Goal: Register for event/course

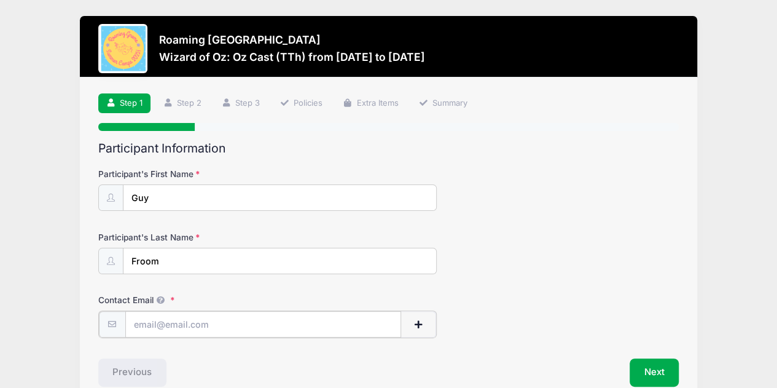
click at [195, 330] on input "Contact Email" at bounding box center [263, 324] width 276 height 26
type input "[EMAIL_ADDRESS][DOMAIN_NAME]"
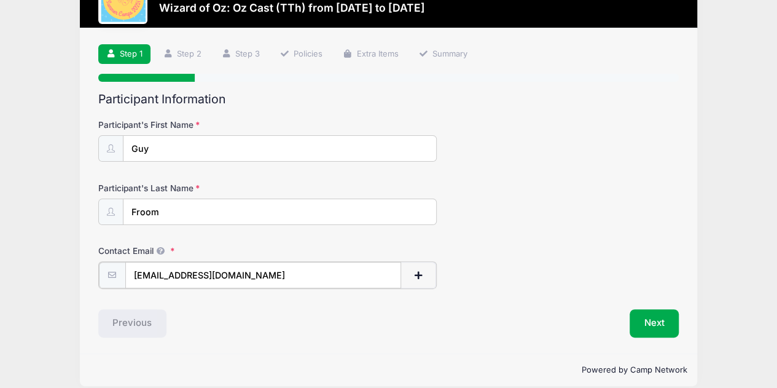
scroll to position [60, 0]
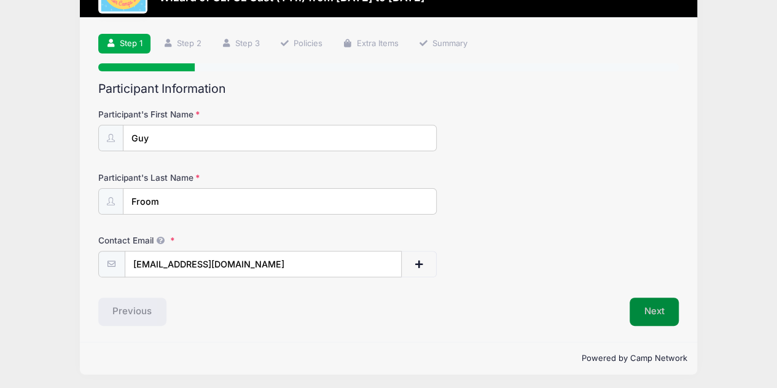
click at [655, 308] on button "Next" at bounding box center [655, 311] width 50 height 28
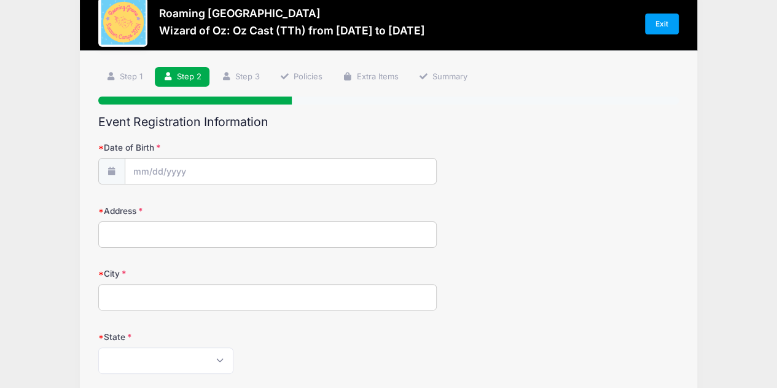
scroll to position [0, 0]
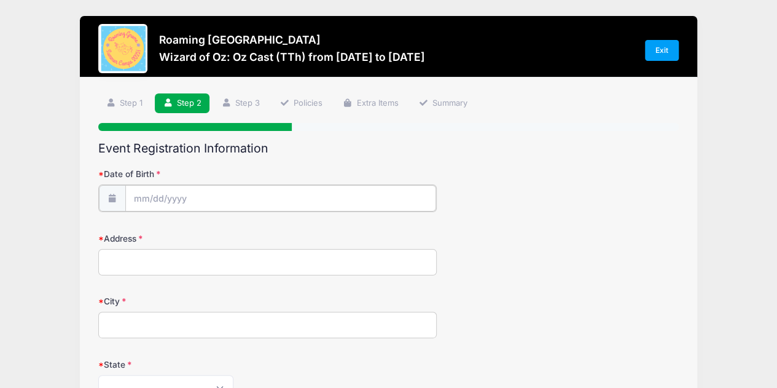
click at [181, 200] on input "Date of Birth" at bounding box center [280, 198] width 311 height 26
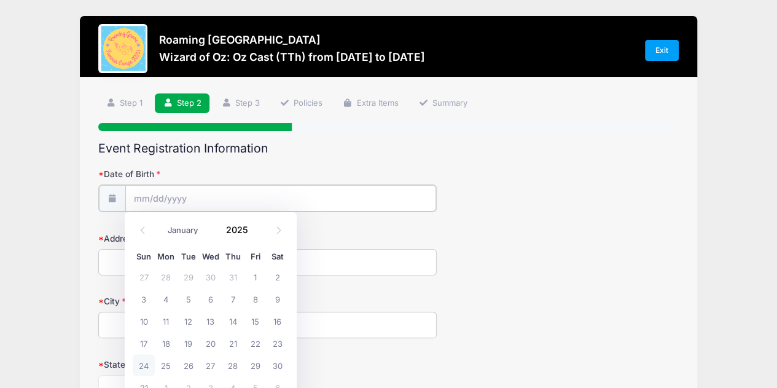
click at [143, 195] on input "Date of Birth" at bounding box center [280, 198] width 311 height 26
click at [144, 229] on icon at bounding box center [143, 230] width 8 height 8
select select "6"
click at [256, 227] on span at bounding box center [255, 225] width 9 height 9
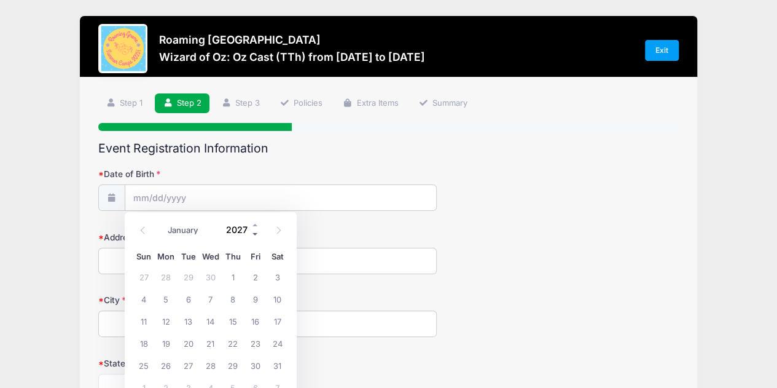
click at [257, 232] on span at bounding box center [255, 234] width 9 height 9
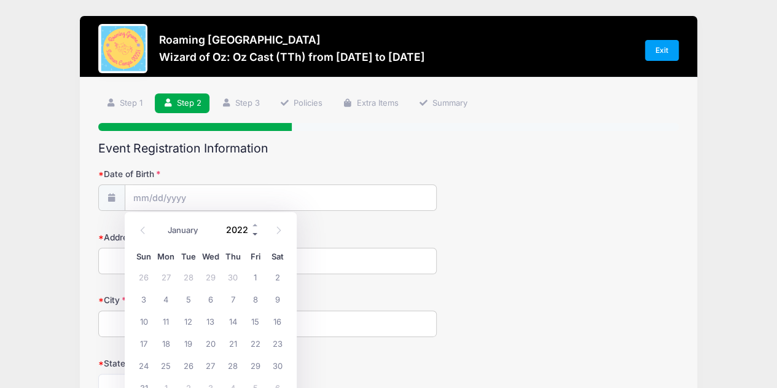
click at [257, 232] on span at bounding box center [255, 234] width 9 height 9
type input "2018"
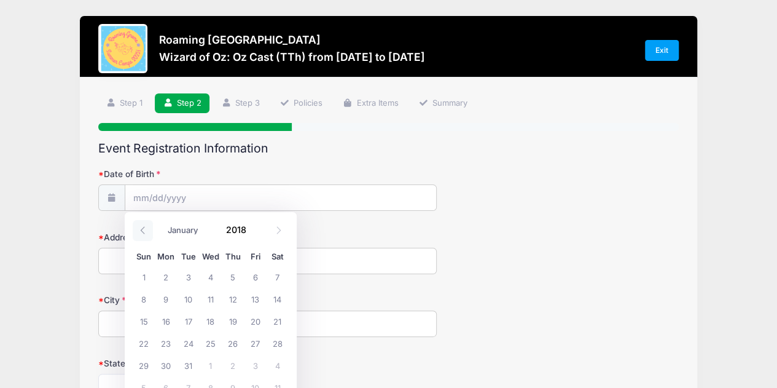
click at [142, 228] on icon at bounding box center [143, 230] width 8 height 8
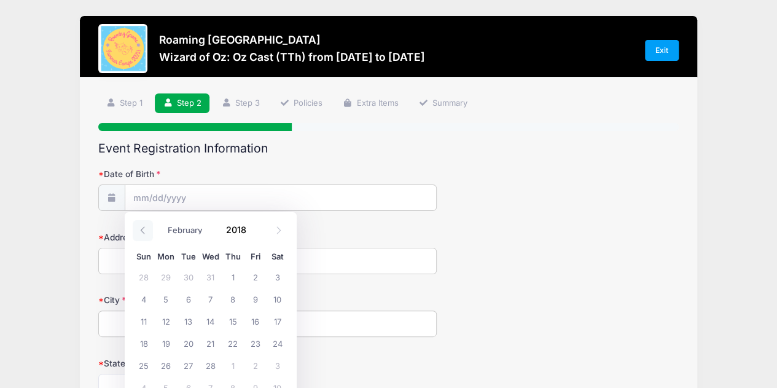
click at [142, 228] on icon at bounding box center [143, 230] width 8 height 8
select select "0"
click at [143, 296] on span "7" at bounding box center [144, 298] width 22 height 22
type input "01/07/2018"
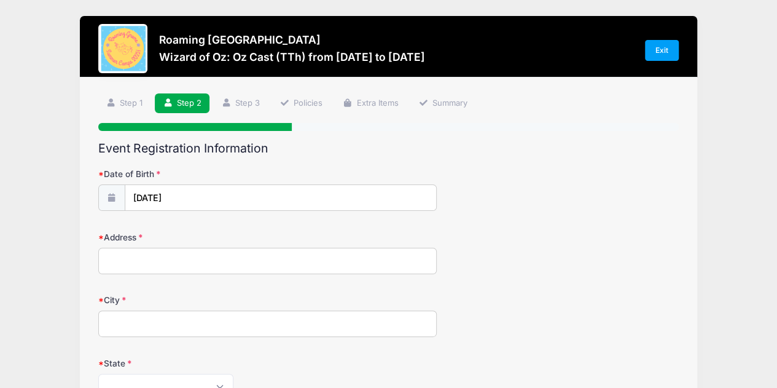
click at [158, 260] on input "Address" at bounding box center [267, 261] width 339 height 26
type input "3149 emporia street"
type input "denver"
select select "CO"
type input "80238"
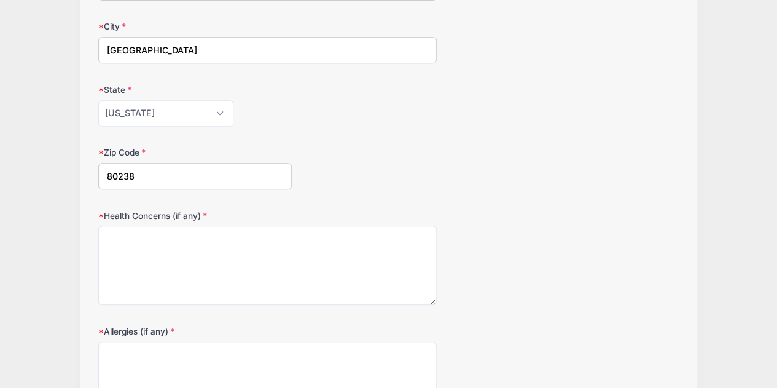
scroll to position [277, 0]
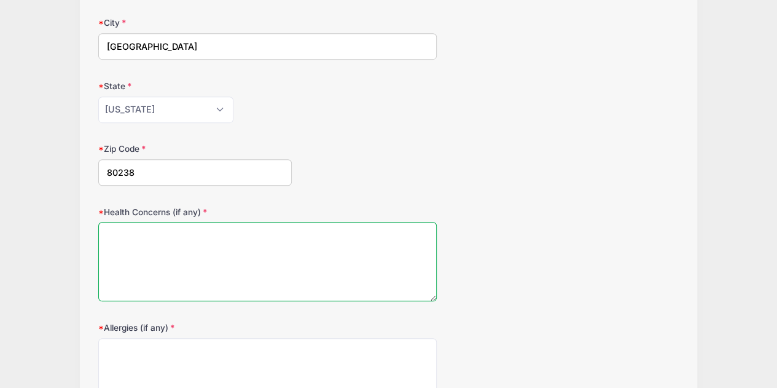
click at [286, 282] on textarea "Health Concerns (if any)" at bounding box center [267, 261] width 339 height 79
type textarea "none"
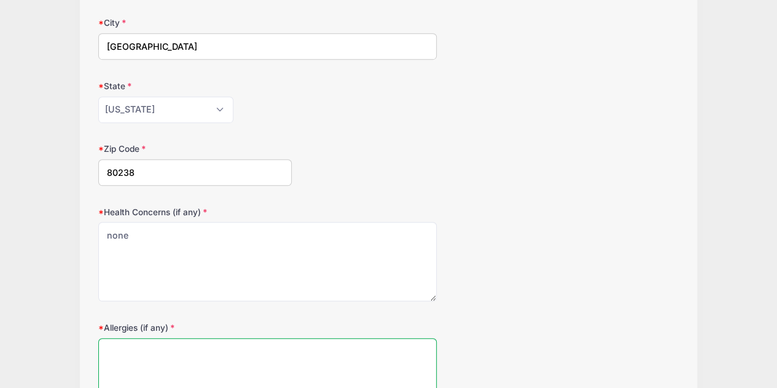
click at [262, 347] on textarea "Allergies (if any)" at bounding box center [267, 377] width 339 height 79
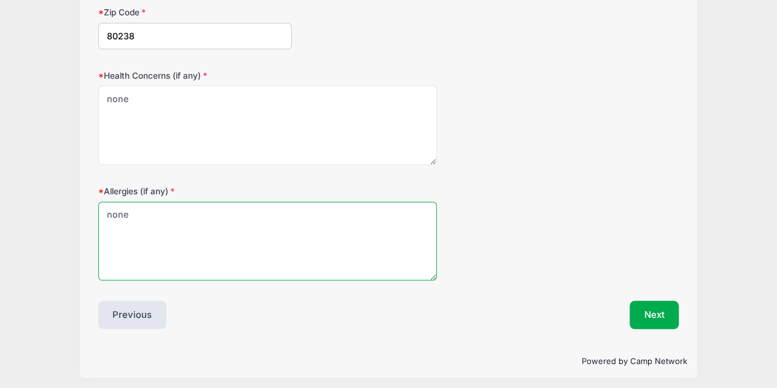
scroll to position [415, 0]
type textarea "none"
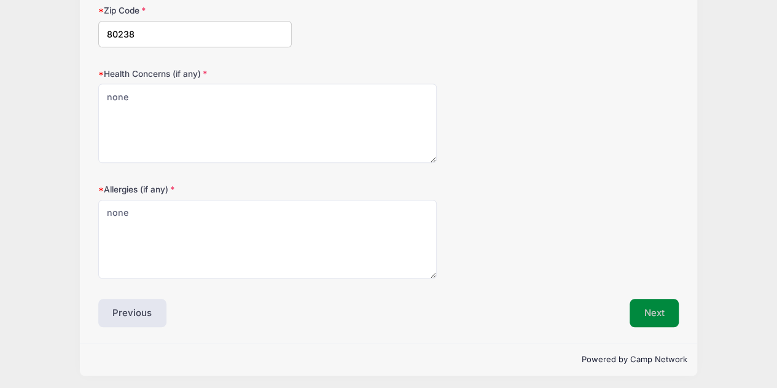
click at [660, 307] on button "Next" at bounding box center [655, 313] width 50 height 28
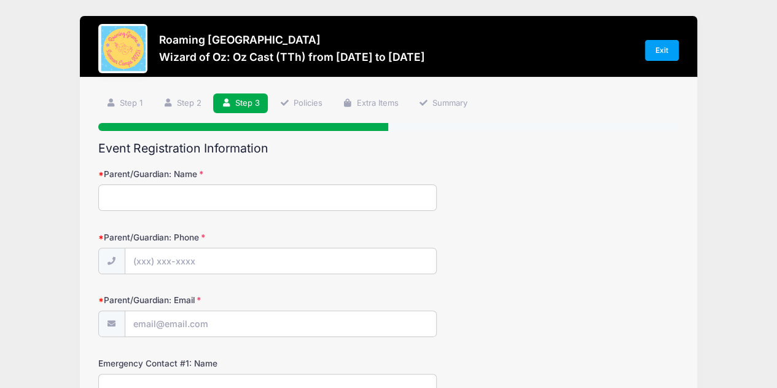
scroll to position [0, 0]
click at [168, 202] on input "Parent/Guardian: Name" at bounding box center [267, 197] width 339 height 26
type input "Ora Fried"
click at [181, 257] on input "Parent/Guardian: Phone" at bounding box center [280, 261] width 311 height 26
type input "(415) 216-7260"
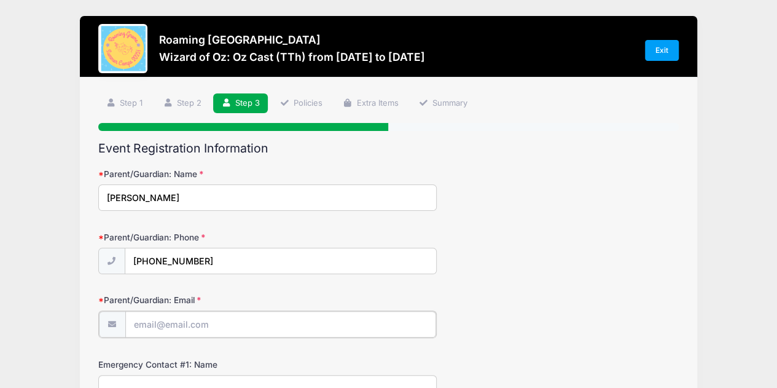
click at [176, 321] on input "Parent/Guardian: Email" at bounding box center [280, 324] width 311 height 26
type input "[EMAIL_ADDRESS][DOMAIN_NAME]"
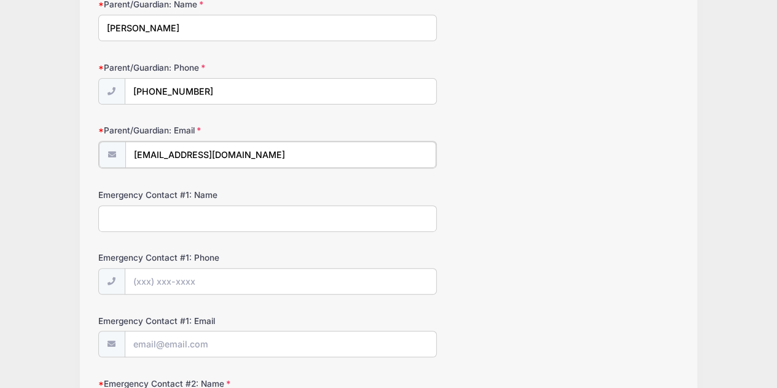
scroll to position [174, 0]
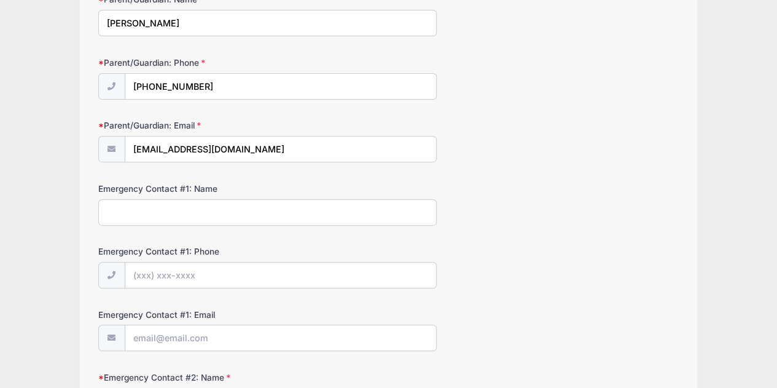
click at [175, 211] on input "Emergency Contact #1: Name" at bounding box center [267, 212] width 339 height 26
type input "Ora Fried"
click at [187, 278] on input "Emergency Contact #1: Phone" at bounding box center [280, 275] width 311 height 26
type input "(415) 216-7260"
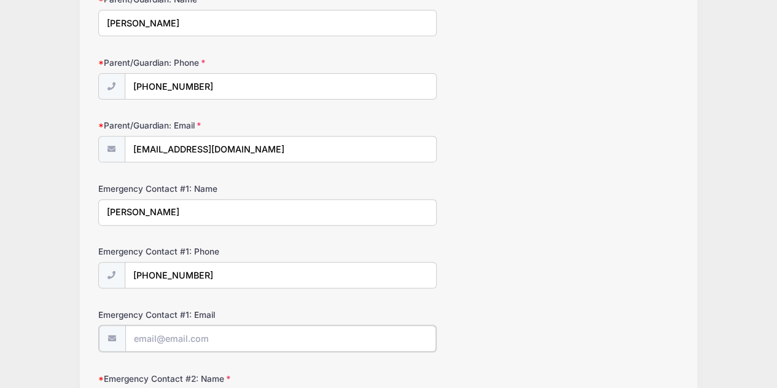
click at [188, 338] on input "Emergency Contact #1: Email" at bounding box center [280, 338] width 311 height 26
type input "[EMAIL_ADDRESS][DOMAIN_NAME]"
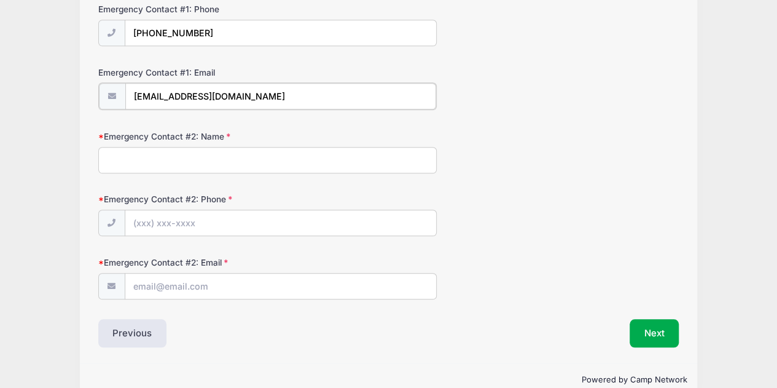
scroll to position [420, 0]
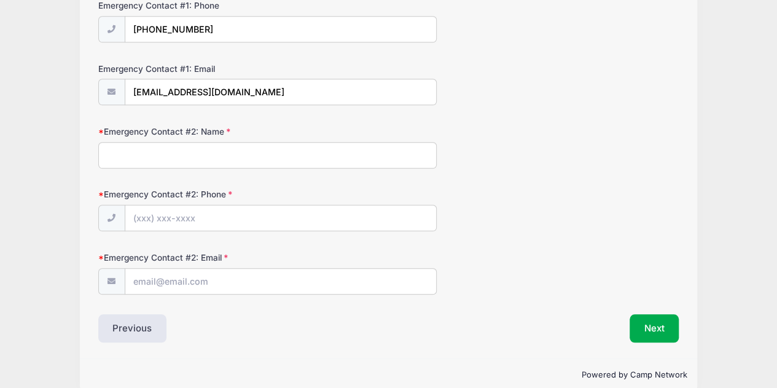
click at [277, 158] on input "Emergency Contact #2: Name" at bounding box center [267, 155] width 339 height 26
type input "Scott Froom"
click at [265, 216] on input "Emergency Contact #2: Phone" at bounding box center [280, 218] width 311 height 26
type input "(310) 266-9857"
click at [247, 279] on input "Emergency Contact #2: Email" at bounding box center [280, 281] width 311 height 26
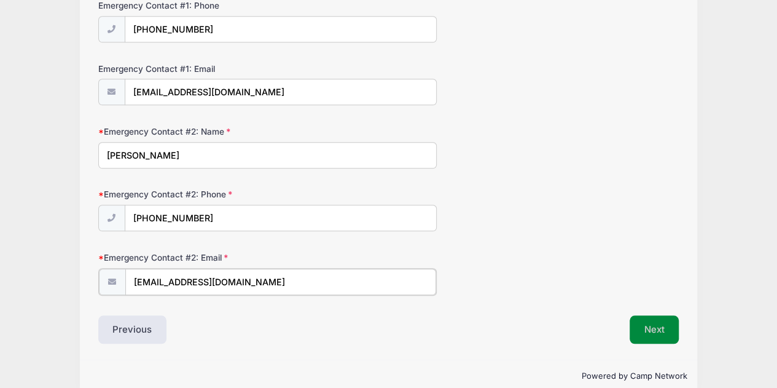
type input "scottfroom@gmail.com"
click at [643, 326] on button "Next" at bounding box center [655, 328] width 50 height 28
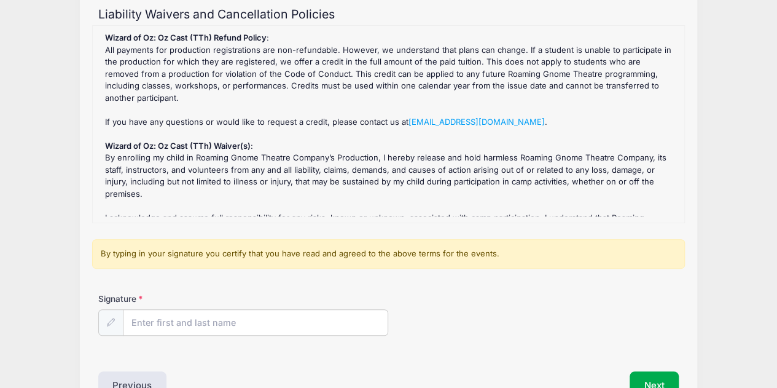
scroll to position [135, 0]
click at [212, 321] on input "Signature" at bounding box center [255, 321] width 265 height 26
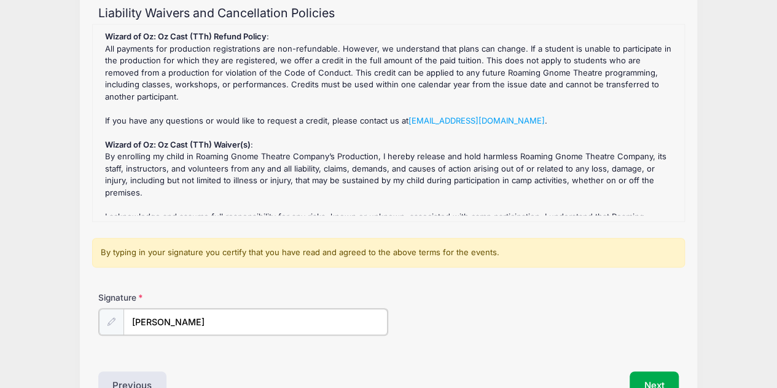
type input "Ora Fried"
click at [464, 327] on div "Signature Ora Fried" at bounding box center [388, 312] width 581 height 43
click at [649, 375] on button "Next" at bounding box center [655, 384] width 50 height 28
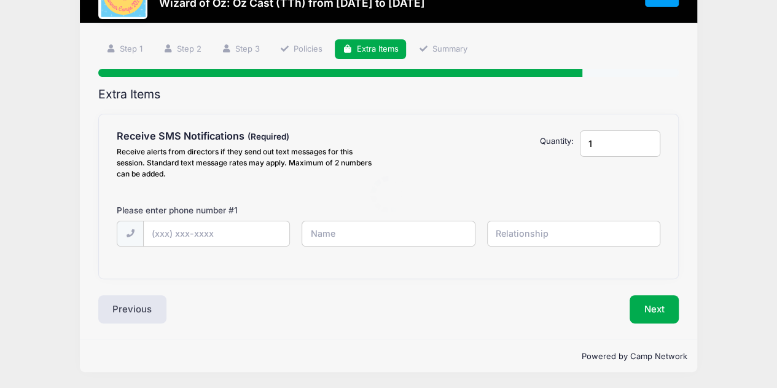
scroll to position [0, 0]
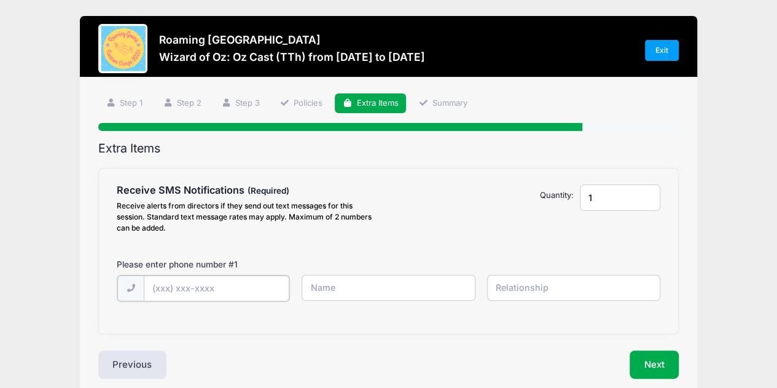
click at [0, 0] on input "text" at bounding box center [0, 0] width 0 height 0
type input "(415) 216-7260"
click at [0, 0] on input "text" at bounding box center [0, 0] width 0 height 0
type input "Ora Fried"
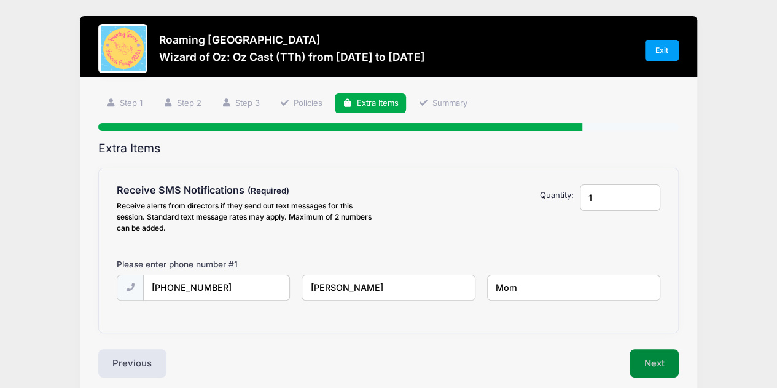
type input "Mom"
click at [666, 358] on button "Next" at bounding box center [655, 363] width 50 height 28
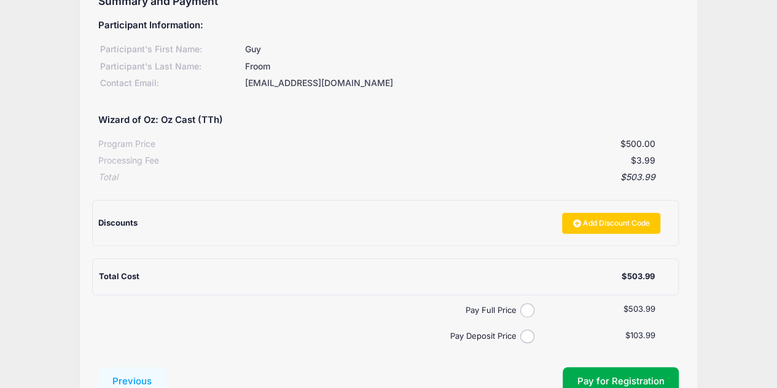
scroll to position [149, 0]
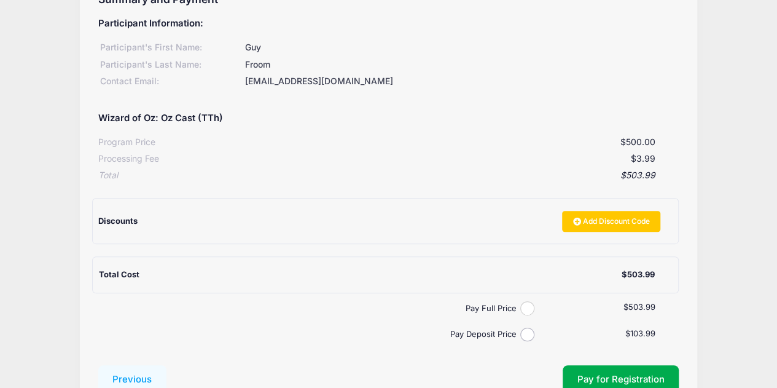
click at [528, 305] on input "Pay Full Price" at bounding box center [527, 308] width 14 height 14
radio input "true"
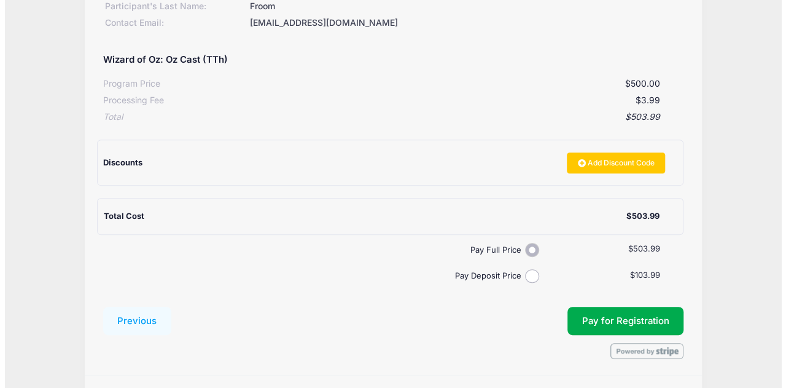
scroll to position [219, 0]
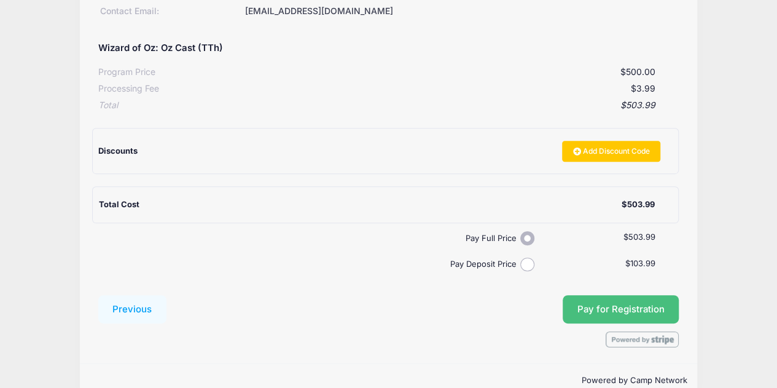
click at [616, 303] on span "Pay for Registration" at bounding box center [620, 308] width 87 height 11
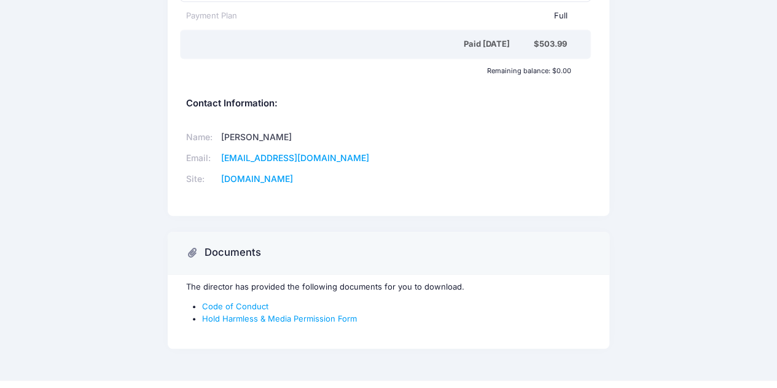
scroll to position [329, 0]
